Goal: Information Seeking & Learning: Learn about a topic

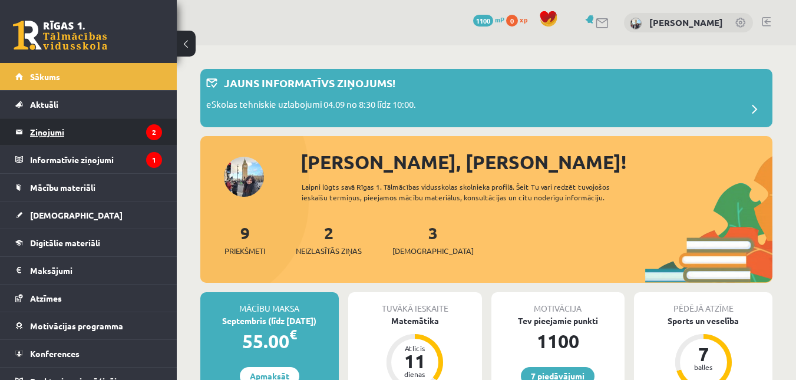
click at [68, 136] on legend "Ziņojumi 2" at bounding box center [96, 131] width 132 height 27
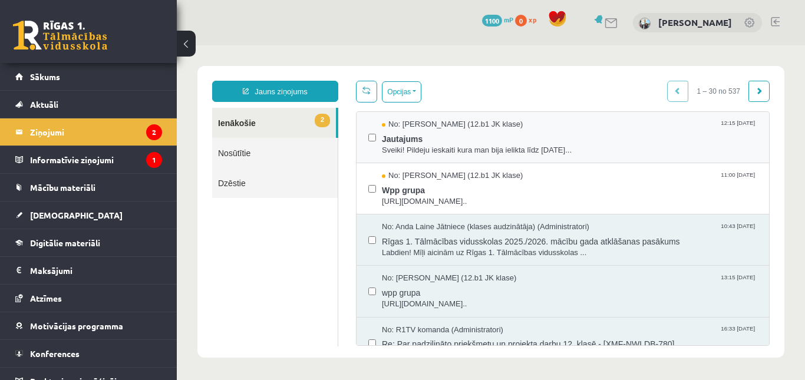
click at [377, 139] on div "No: Jelizaveta Daņevska (12.b1 JK klase) 12:15 02/09/2025 Jautajums Sveiki! Pil…" at bounding box center [562, 137] width 389 height 37
click at [370, 131] on label at bounding box center [372, 132] width 8 height 26
click at [380, 186] on div "No: Megija Balabkina (12.b1 JK klase) 11:00 02/09/2025 Wpp grupa https://chat.w…" at bounding box center [562, 188] width 389 height 37
click at [400, 87] on button "Opcijas" at bounding box center [401, 91] width 39 height 21
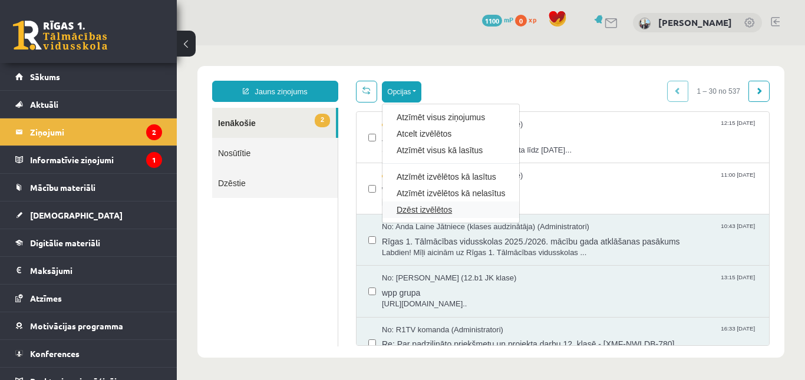
click at [411, 212] on link "Dzēst izvēlētos" at bounding box center [451, 210] width 108 height 12
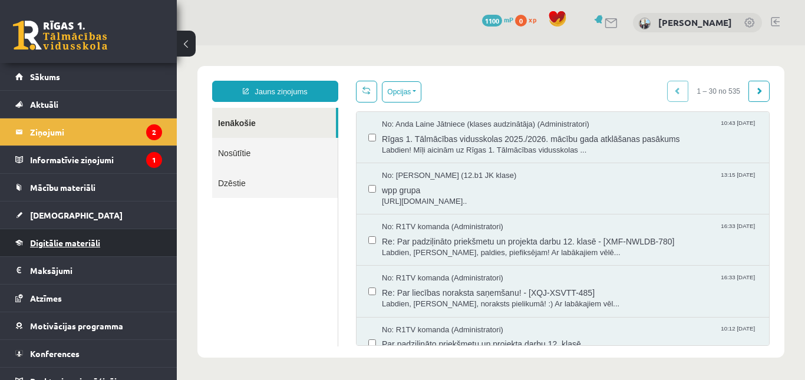
click at [91, 241] on span "Digitālie materiāli" at bounding box center [65, 243] width 70 height 11
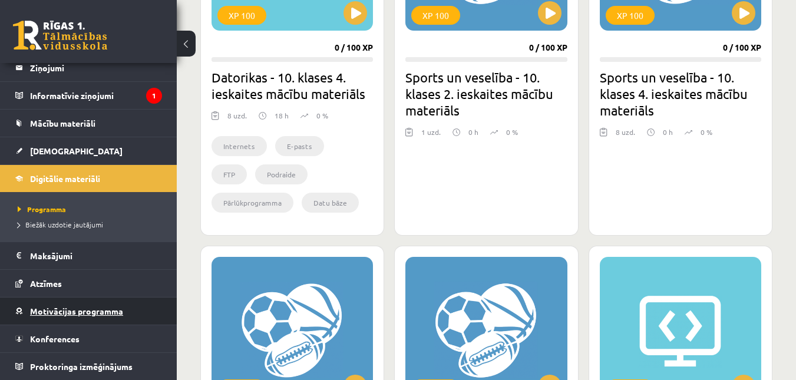
scroll to position [471, 0]
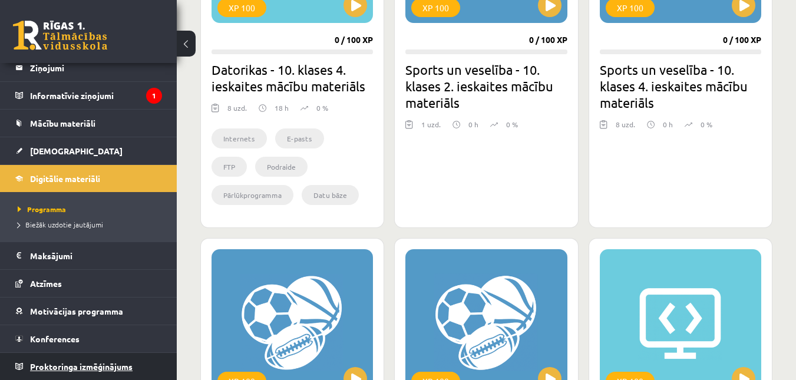
click at [103, 366] on span "Proktoringa izmēģinājums" at bounding box center [81, 366] width 103 height 11
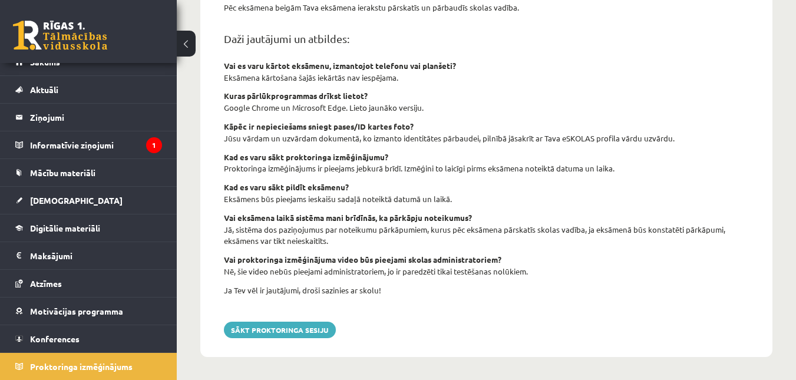
scroll to position [480, 0]
click at [86, 146] on legend "Informatīvie ziņojumi 1" at bounding box center [96, 144] width 132 height 27
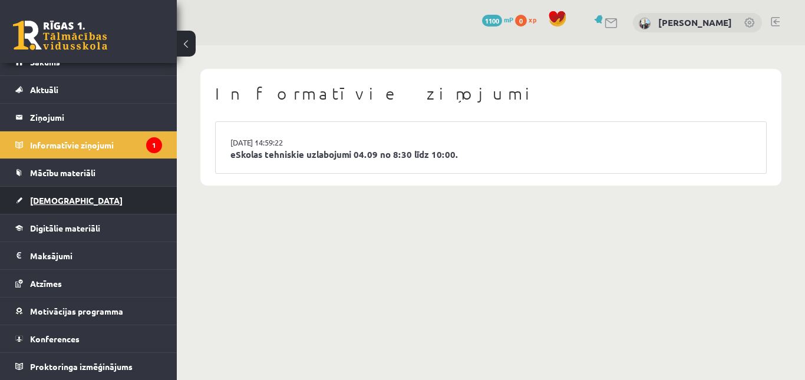
click at [100, 209] on link "[DEMOGRAPHIC_DATA]" at bounding box center [88, 200] width 147 height 27
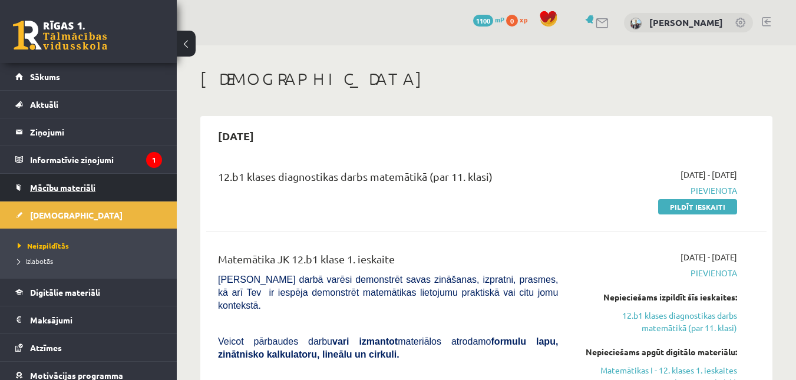
click at [97, 186] on link "Mācību materiāli" at bounding box center [88, 187] width 147 height 27
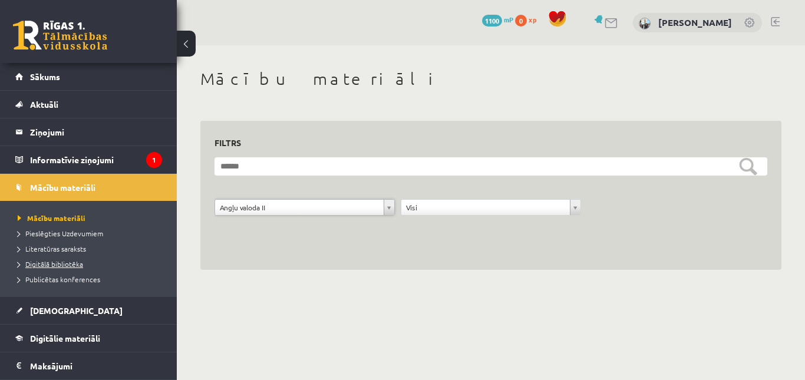
click at [61, 260] on span "Digitālā bibliotēka" at bounding box center [50, 263] width 65 height 9
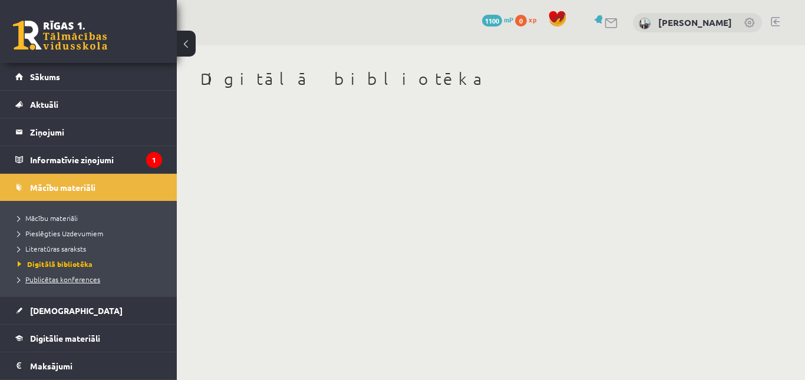
click at [66, 279] on span "Publicētas konferences" at bounding box center [59, 279] width 83 height 9
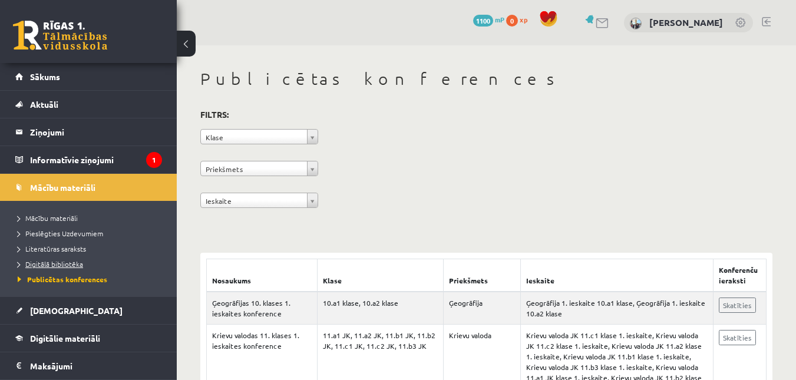
click at [62, 268] on link "Digitālā bibliotēka" at bounding box center [91, 264] width 147 height 11
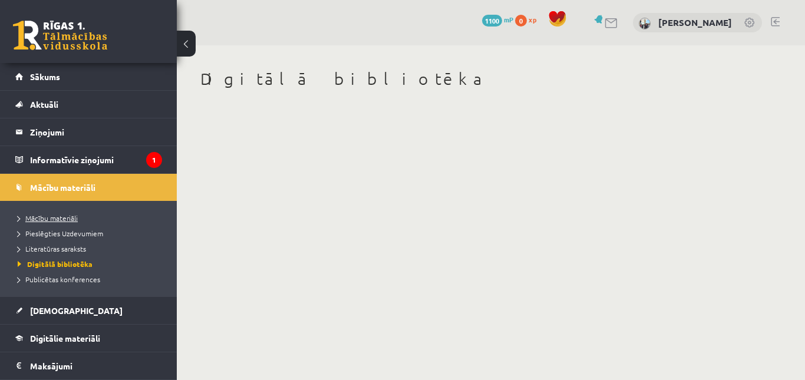
click at [70, 220] on span "Mācību materiāli" at bounding box center [48, 217] width 60 height 9
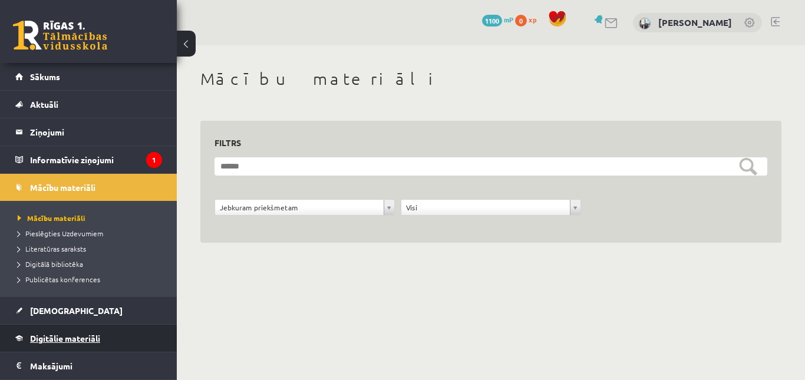
click at [150, 334] on link "Digitālie materiāli" at bounding box center [88, 338] width 147 height 27
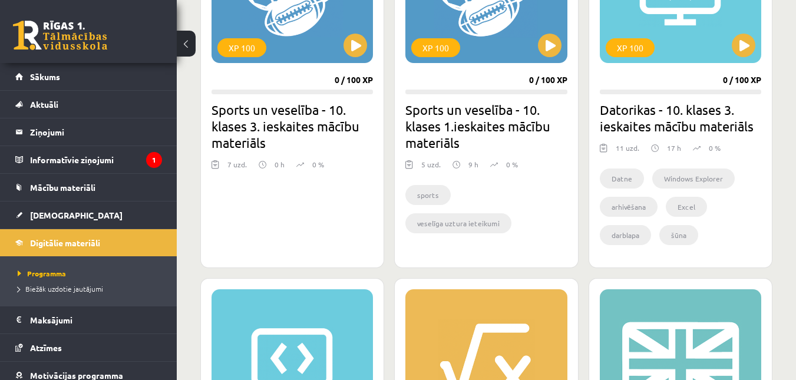
scroll to position [825, 0]
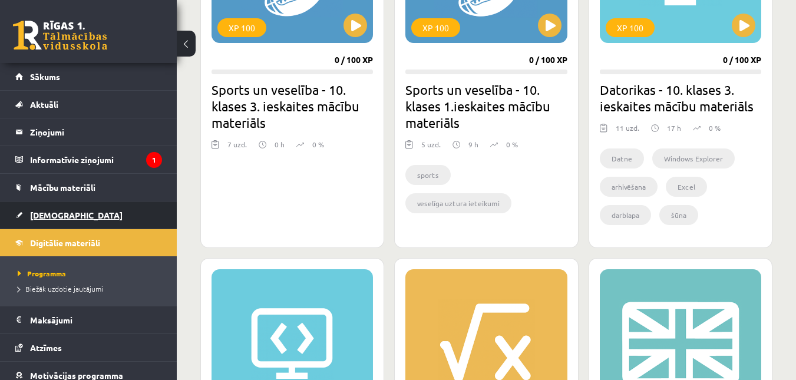
click at [58, 220] on link "[DEMOGRAPHIC_DATA]" at bounding box center [88, 215] width 147 height 27
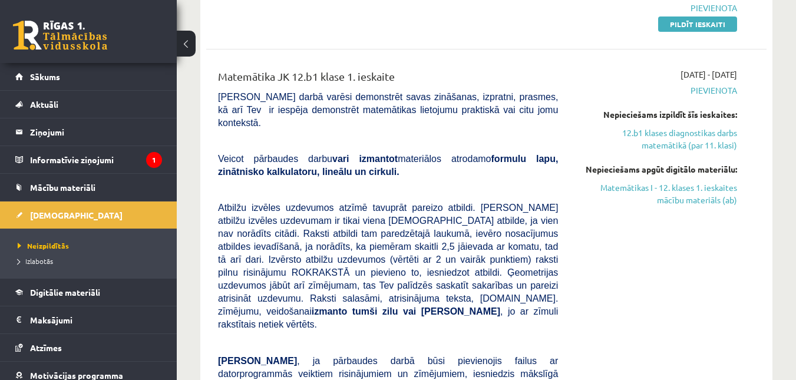
scroll to position [118, 0]
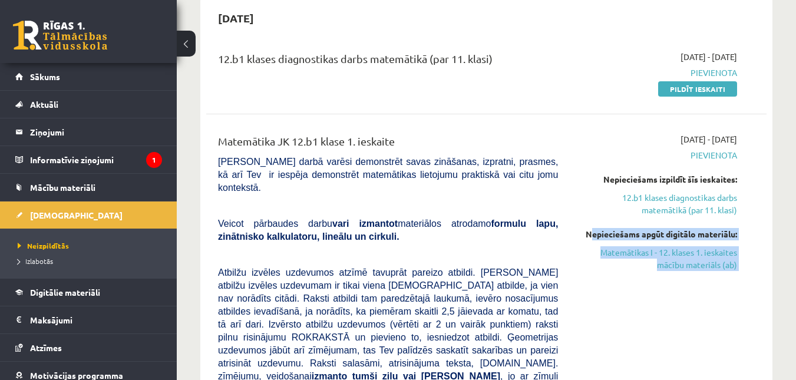
drag, startPoint x: 578, startPoint y: 233, endPoint x: 739, endPoint y: 293, distance: 172.3
click at [739, 293] on div "2025-09-01 - 2025-09-15 Pievienota Nepieciešams izpildīt šīs ieskaites: 12.b1 k…" at bounding box center [656, 377] width 179 height 489
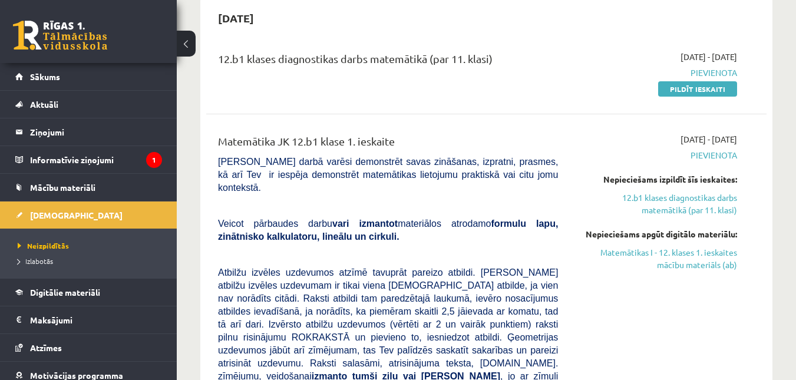
click at [562, 186] on div "Matemātika JK 12.b1 klase 1. ieskaite Pārbaudes darbā varēsi demonstrēt savas z…" at bounding box center [388, 377] width 358 height 489
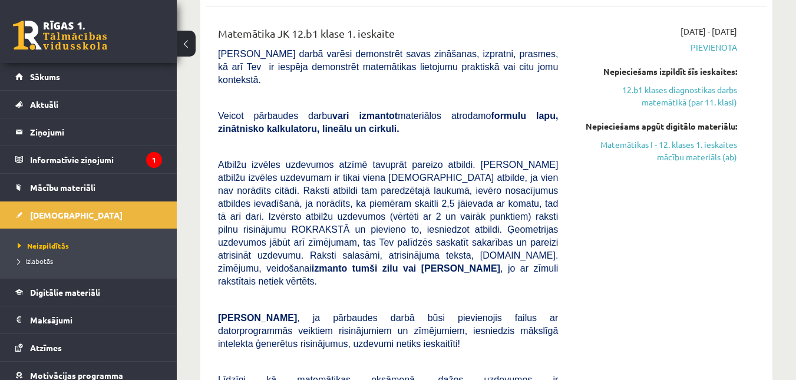
scroll to position [236, 0]
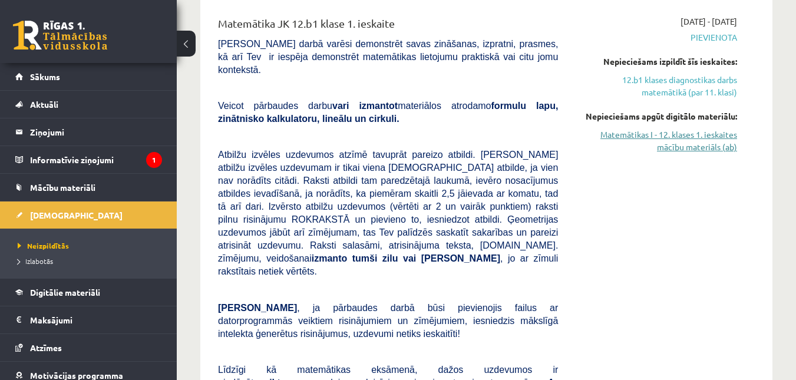
click at [684, 146] on link "Matemātikas I - 12. klases 1. ieskaites mācību materiāls (ab)" at bounding box center [656, 140] width 161 height 25
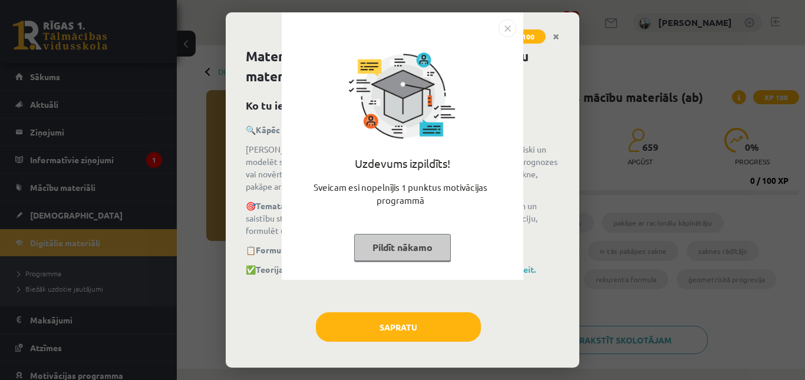
click at [399, 249] on button "Pildīt nākamo" at bounding box center [402, 247] width 97 height 27
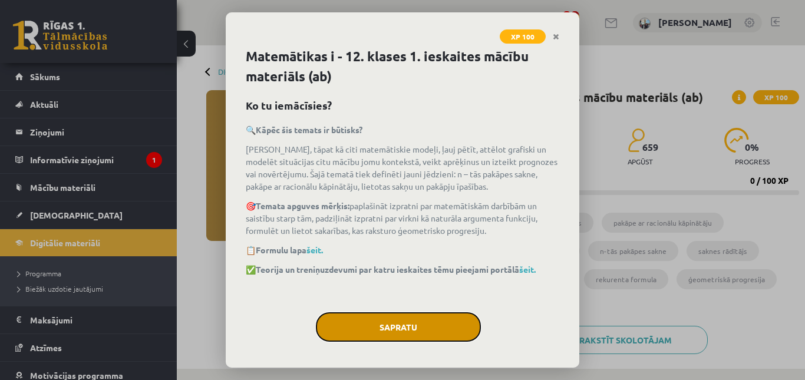
click at [412, 332] on button "Sapratu" at bounding box center [398, 326] width 165 height 29
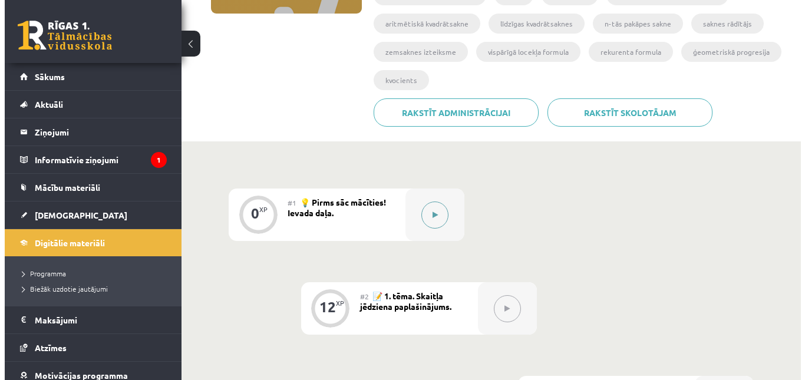
scroll to position [236, 0]
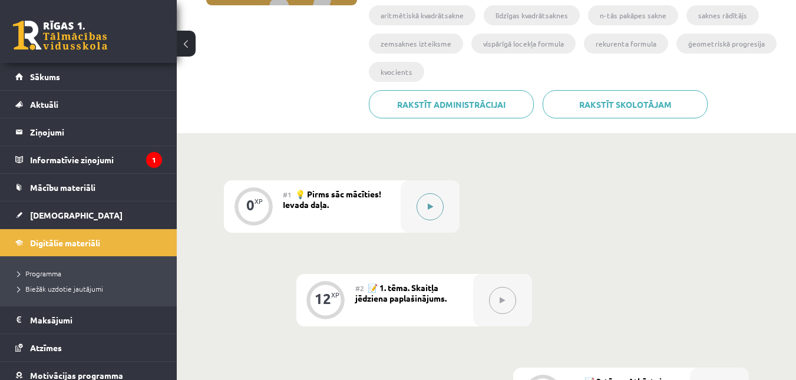
click at [421, 212] on button at bounding box center [430, 206] width 27 height 27
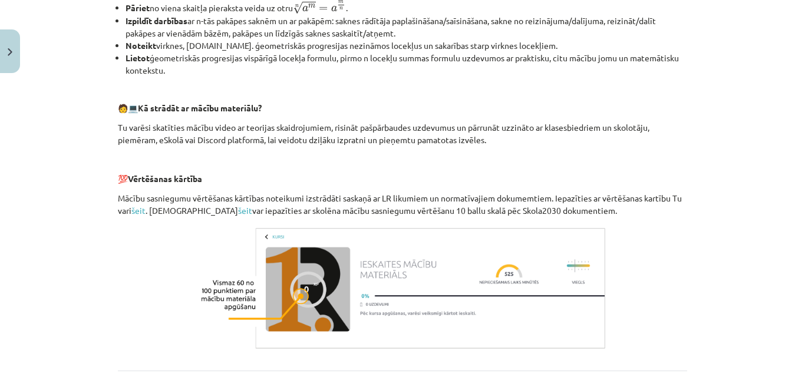
scroll to position [568, 0]
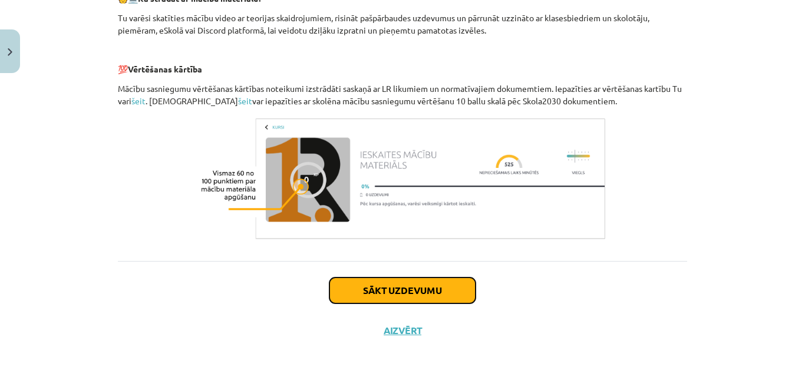
click at [404, 286] on button "Sākt uzdevumu" at bounding box center [402, 291] width 146 height 26
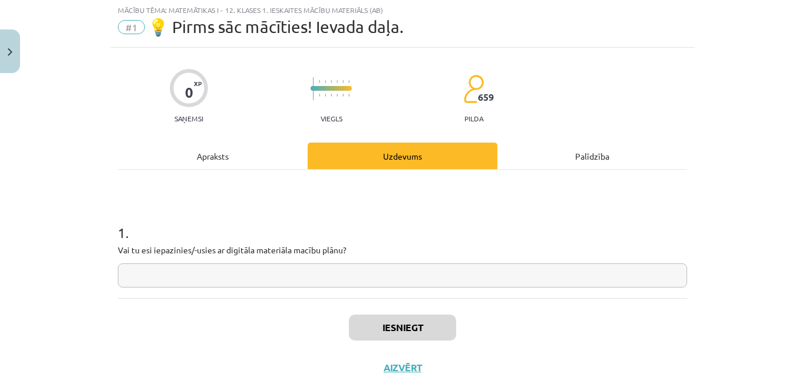
scroll to position [29, 0]
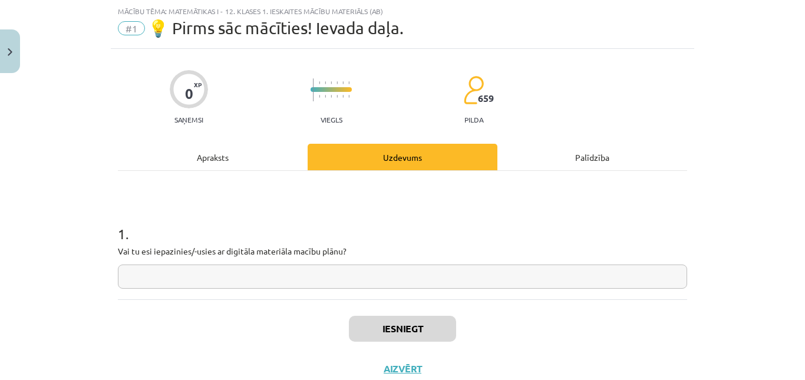
click at [404, 286] on input "text" at bounding box center [402, 277] width 569 height 24
type input "*******"
click at [391, 332] on button "Iesniegt" at bounding box center [402, 329] width 107 height 26
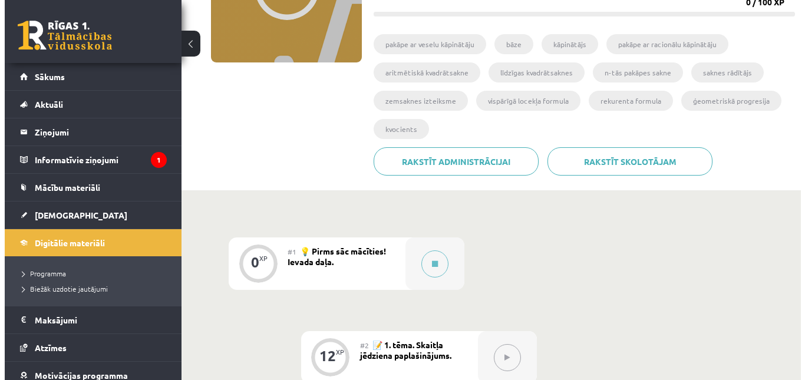
scroll to position [177, 0]
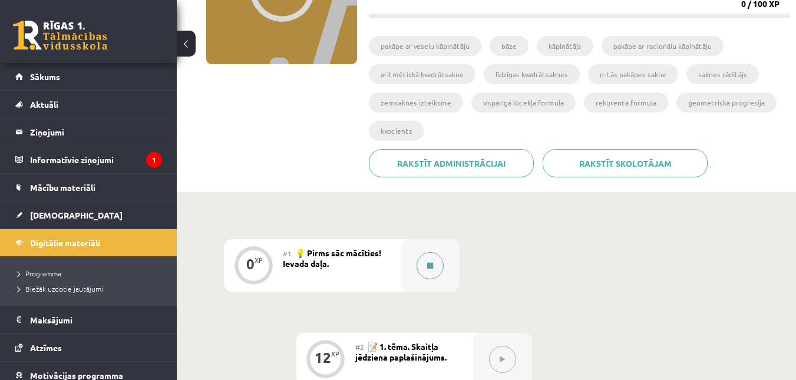
click at [430, 259] on button at bounding box center [430, 265] width 27 height 27
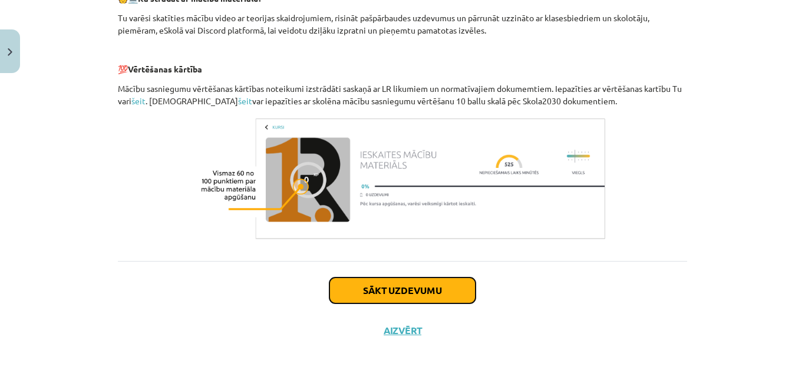
click at [417, 302] on button "Sākt uzdevumu" at bounding box center [402, 291] width 146 height 26
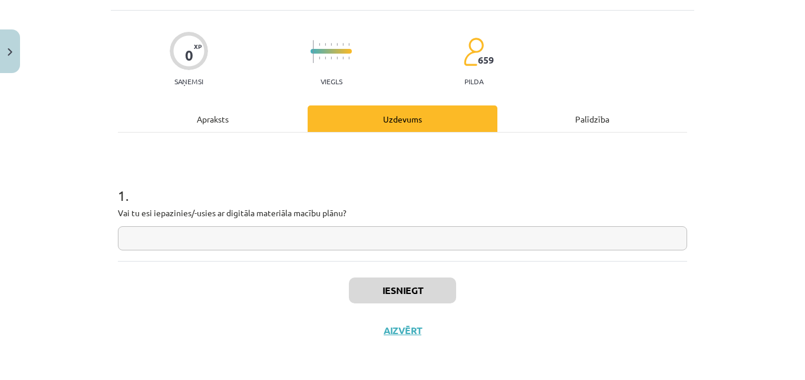
scroll to position [29, 0]
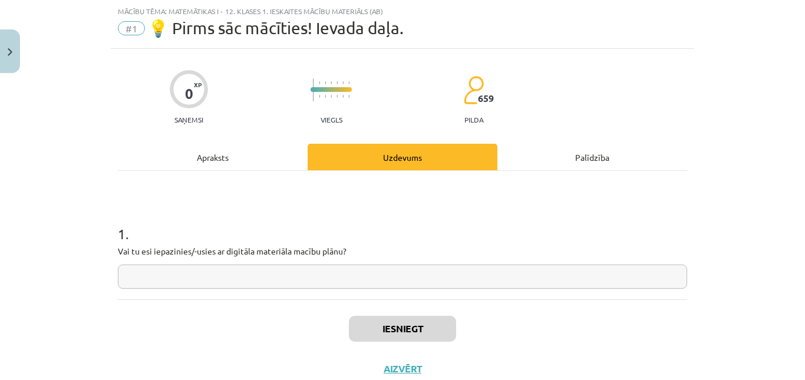
click at [370, 273] on input "text" at bounding box center [402, 277] width 569 height 24
type input "*******"
click at [377, 340] on button "Iesniegt" at bounding box center [402, 329] width 107 height 26
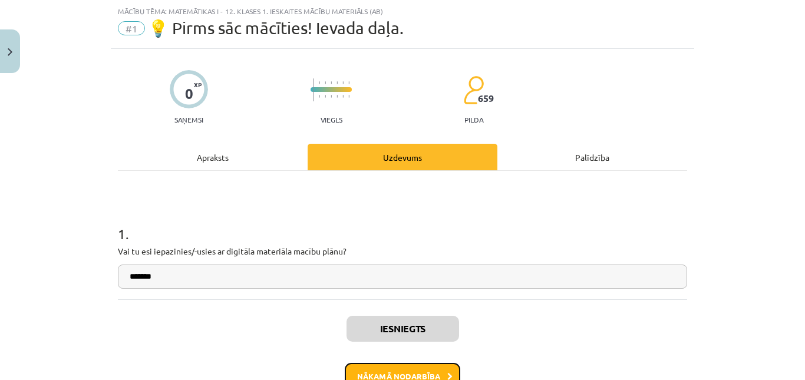
click at [382, 371] on button "Nākamā nodarbība" at bounding box center [403, 376] width 116 height 27
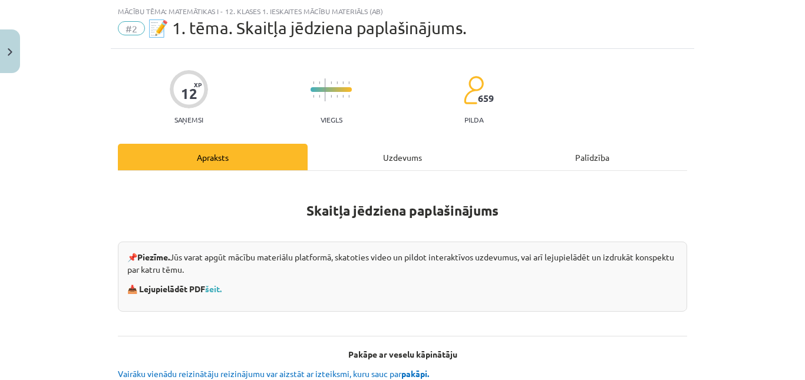
click at [205, 288] on strong "📥 Lejupielādēt PDF šeit." at bounding box center [175, 288] width 96 height 11
click at [212, 286] on link "šeit." at bounding box center [213, 288] width 17 height 11
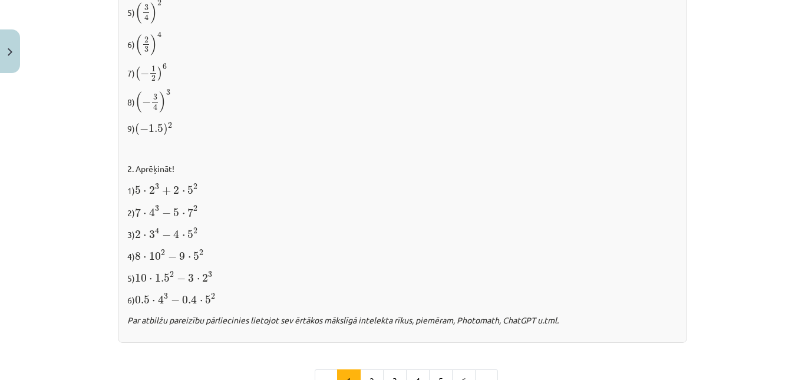
scroll to position [1294, 0]
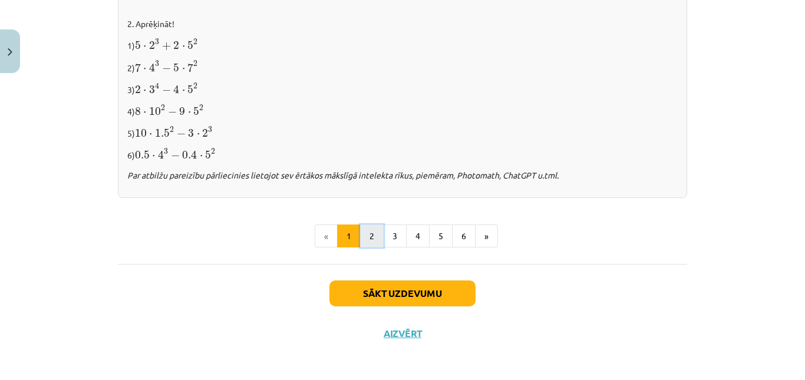
click at [365, 230] on button "2" at bounding box center [372, 237] width 24 height 24
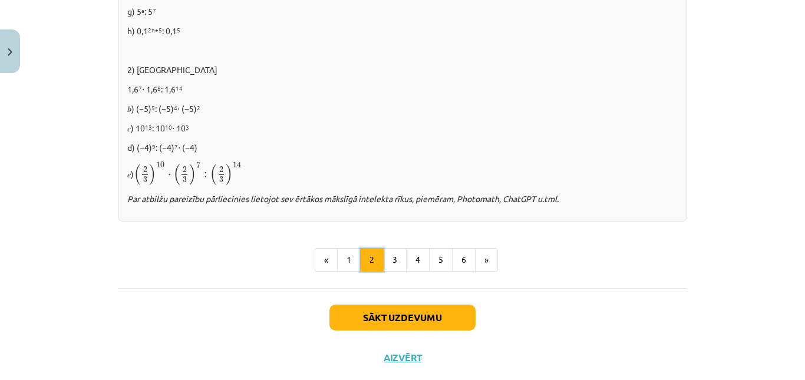
scroll to position [870, 0]
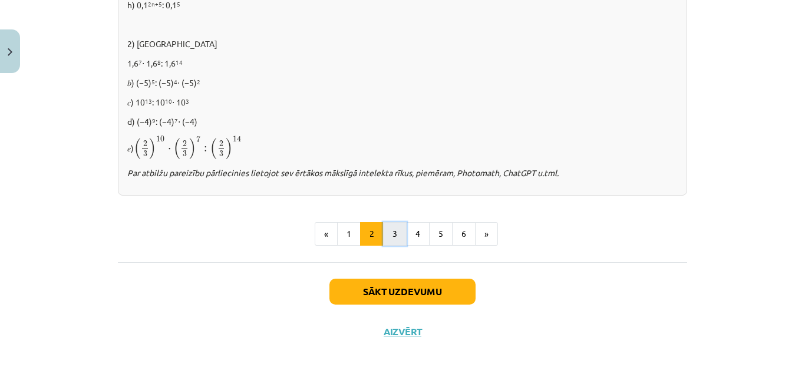
click at [396, 230] on button "3" at bounding box center [395, 234] width 24 height 24
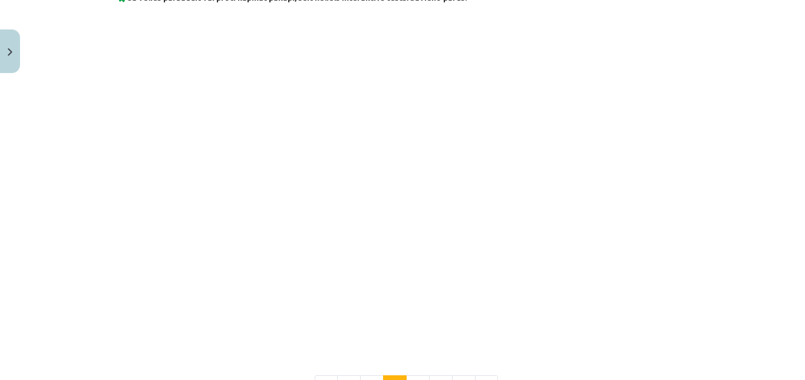
scroll to position [977, 0]
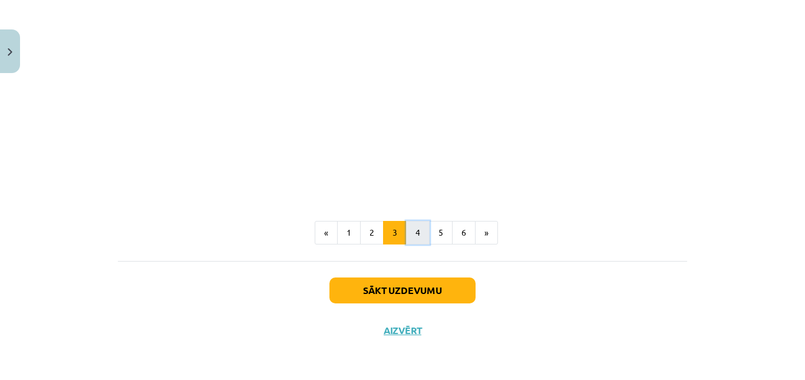
click at [406, 230] on button "4" at bounding box center [418, 233] width 24 height 24
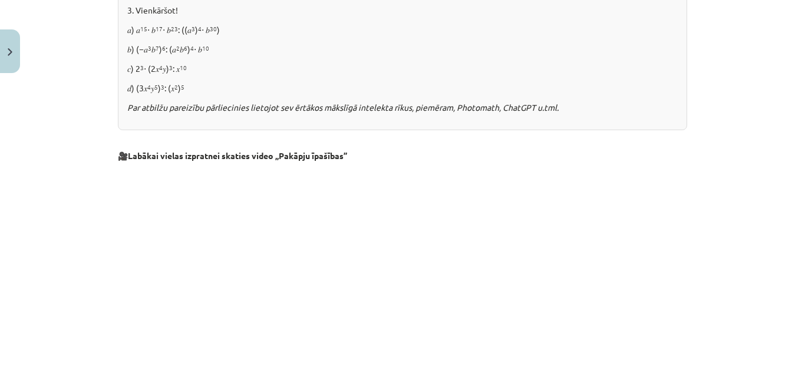
scroll to position [859, 0]
